Goal: Use online tool/utility: Utilize a website feature to perform a specific function

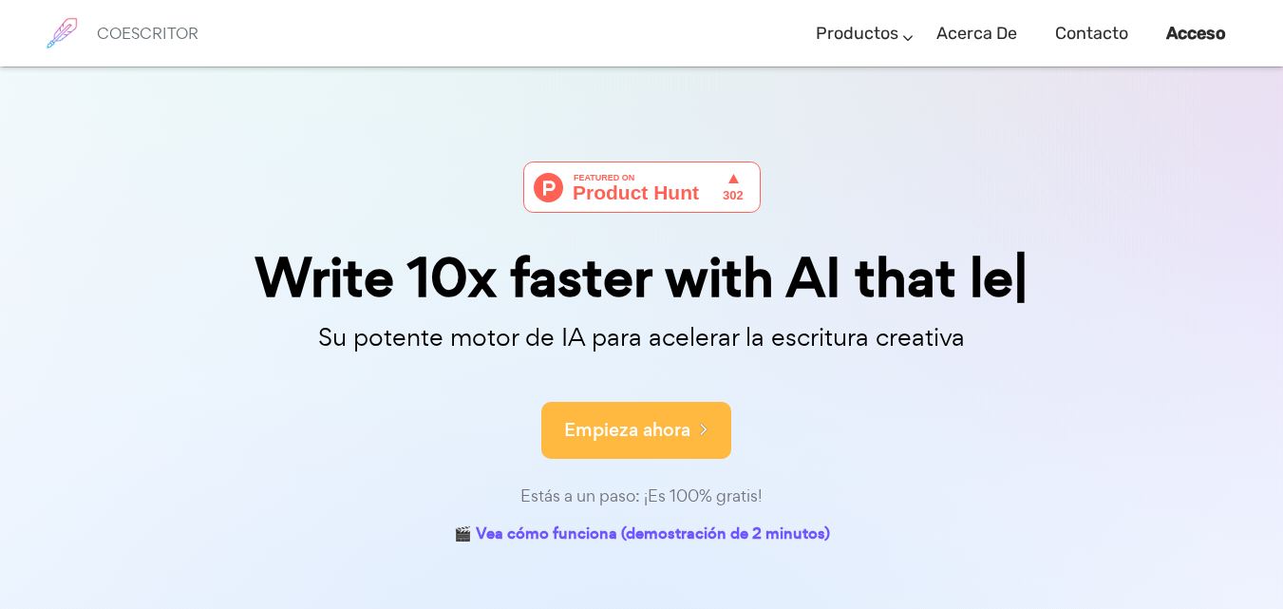
scroll to position [95, 0]
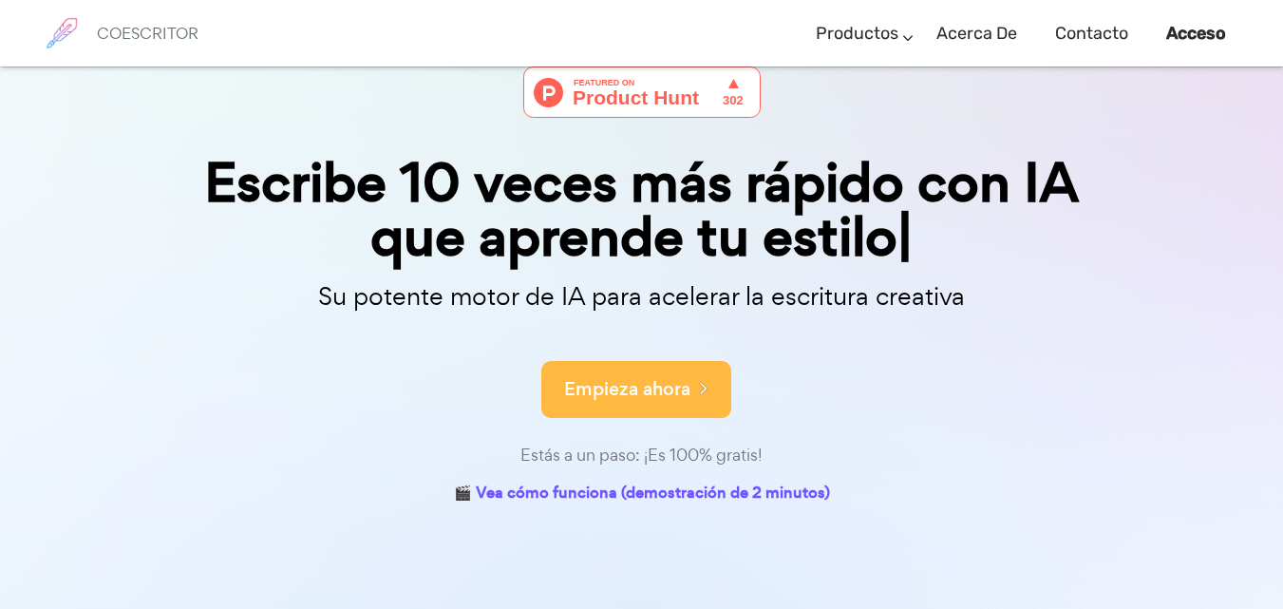
click at [706, 385] on icon at bounding box center [699, 387] width 17 height 21
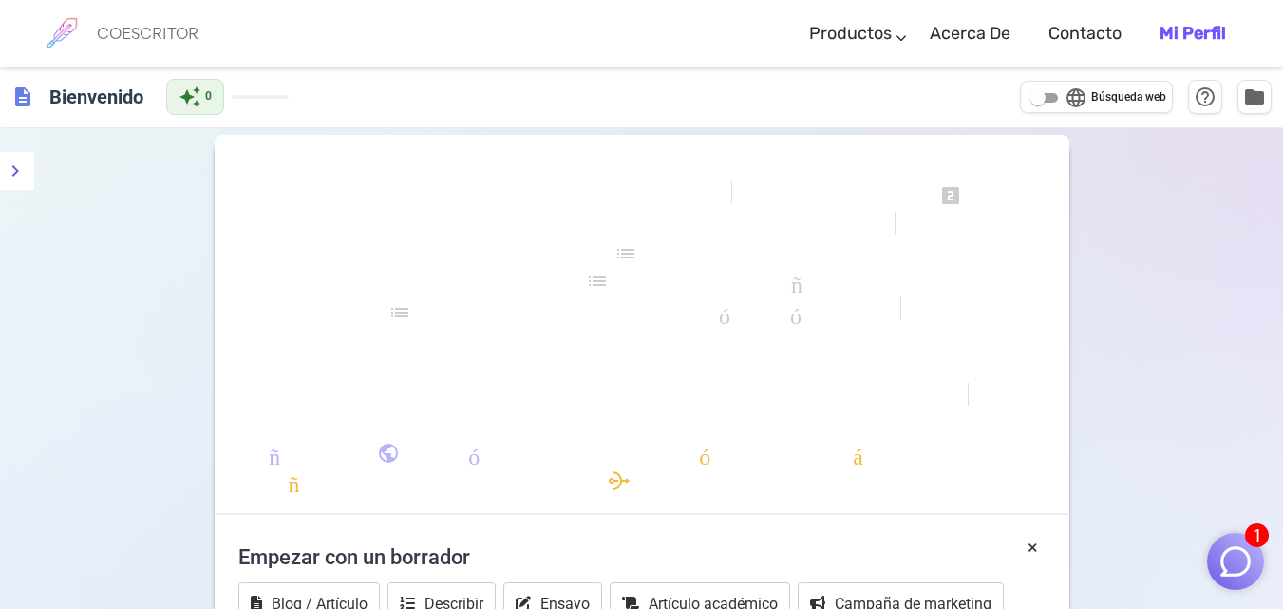
click at [1203, 336] on div "formato_negrita formato_cursiva formato_subrayado se ve uno looks_two miradas_3…" at bounding box center [641, 607] width 1283 height 959
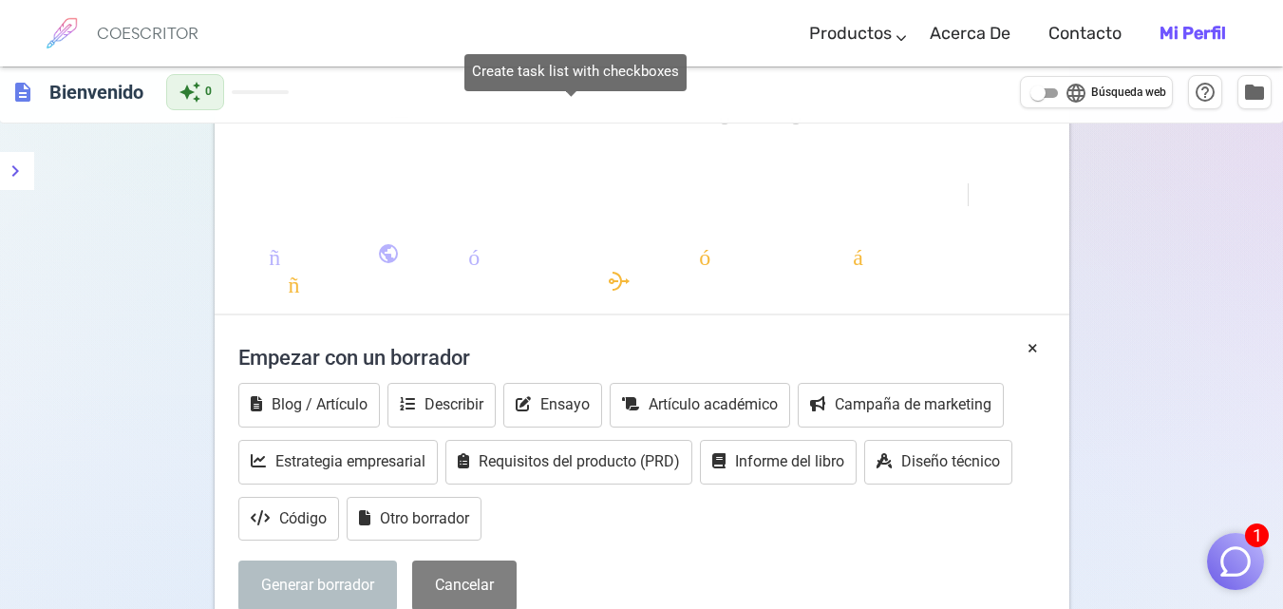
scroll to position [380, 0]
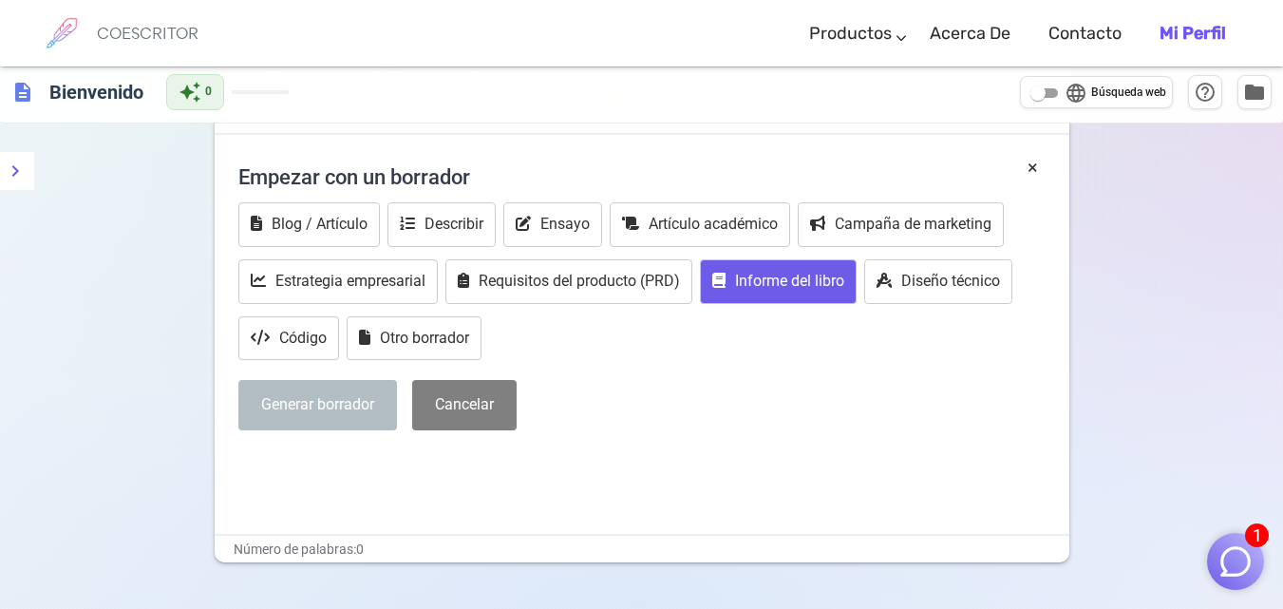
click at [783, 260] on button "Informe del libro" at bounding box center [778, 281] width 157 height 45
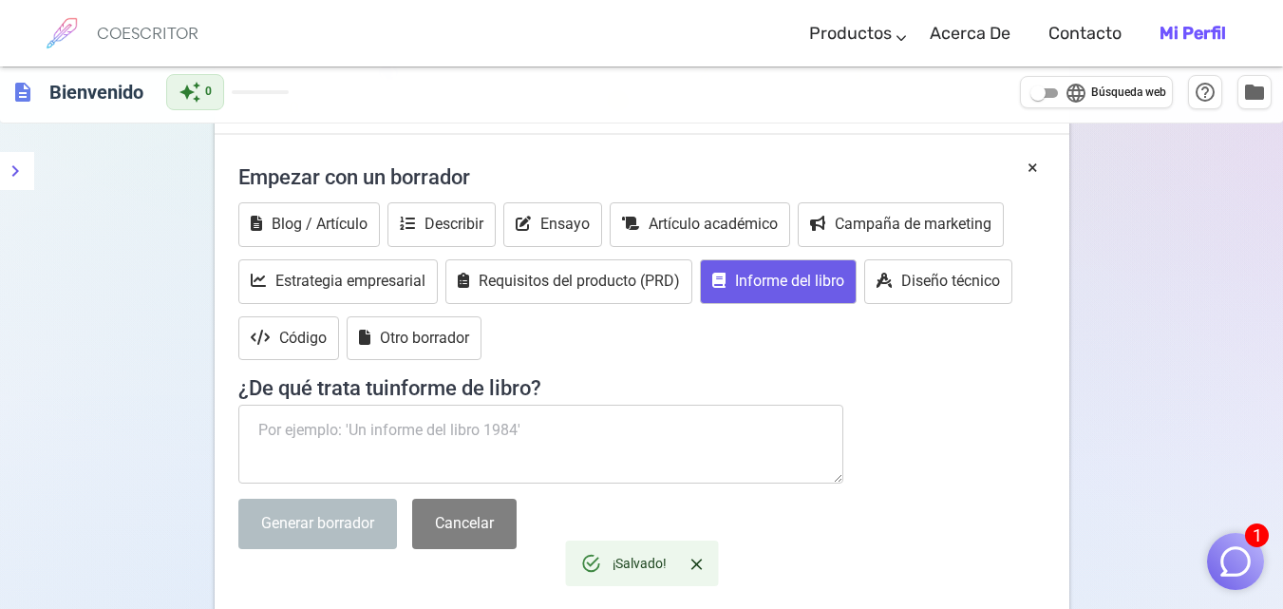
click at [480, 427] on textarea at bounding box center [541, 445] width 606 height 80
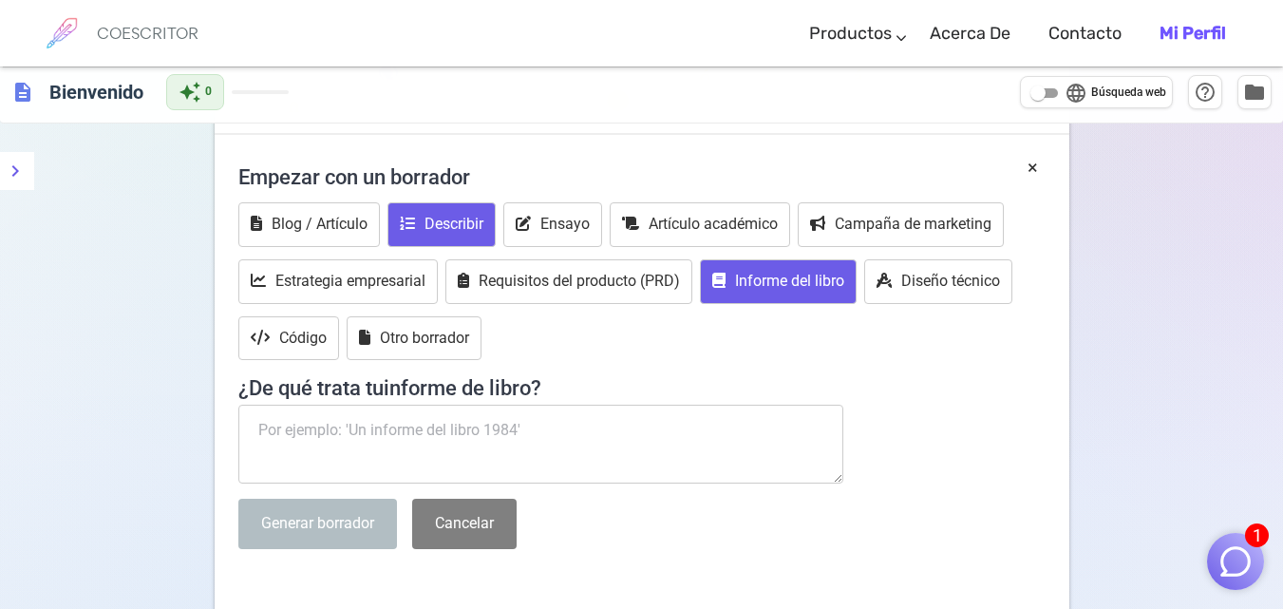
click at [431, 217] on font "Describir" at bounding box center [454, 224] width 59 height 18
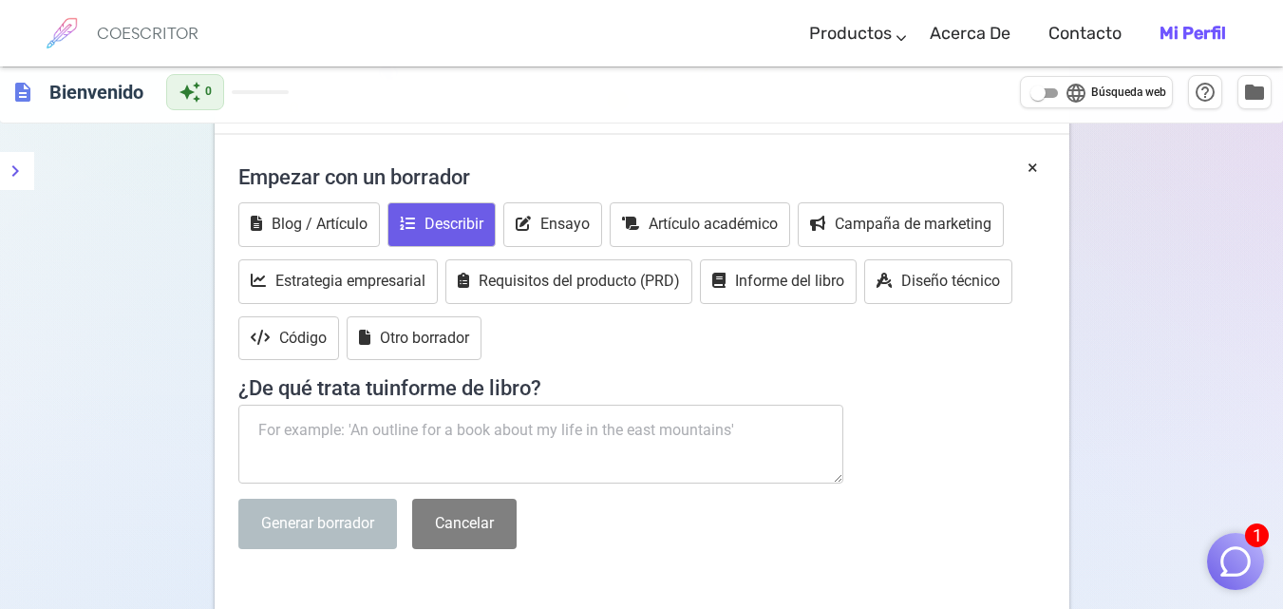
click at [432, 216] on font "Describir" at bounding box center [454, 224] width 59 height 18
click at [332, 212] on button "Blog / Artículo" at bounding box center [309, 224] width 142 height 45
click at [402, 205] on button "Describir" at bounding box center [442, 224] width 108 height 45
click at [407, 416] on textarea at bounding box center [541, 445] width 606 height 80
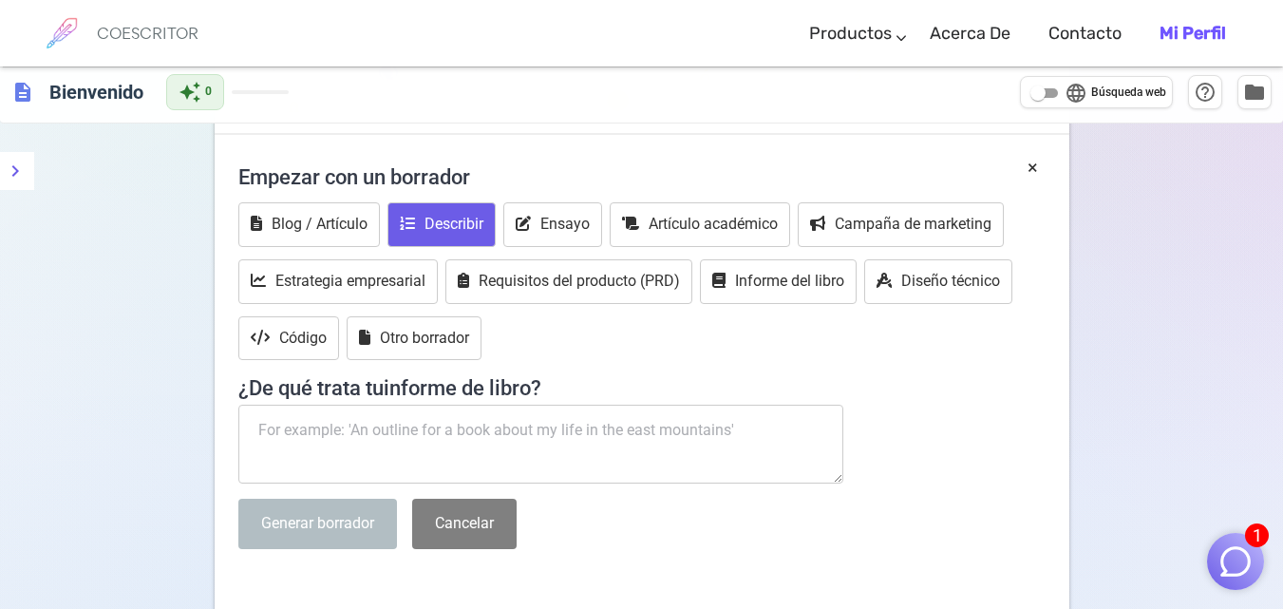
click at [487, 554] on div "Empezar con un borrador Blog / Artículo Describir Ensayo Artículo académico Cam…" at bounding box center [641, 358] width 807 height 409
